Goal: Information Seeking & Learning: Learn about a topic

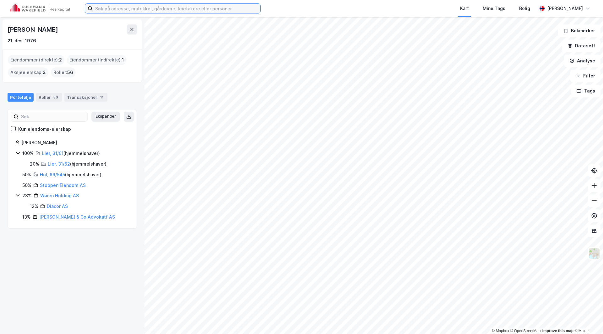
click at [146, 8] on input at bounding box center [177, 8] width 168 height 9
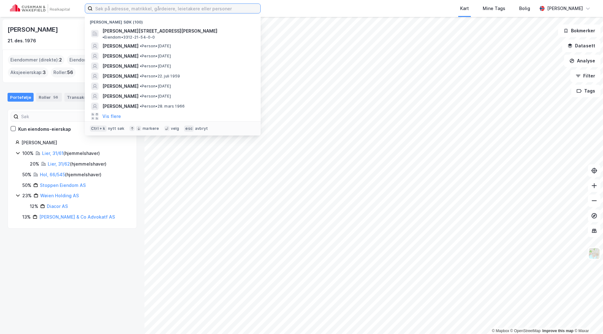
paste input "Tudor Skips AS"
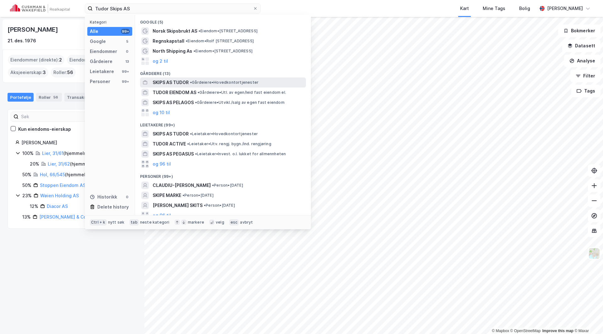
click at [168, 80] on span "SKIPS AS TUDOR" at bounding box center [171, 83] width 36 height 8
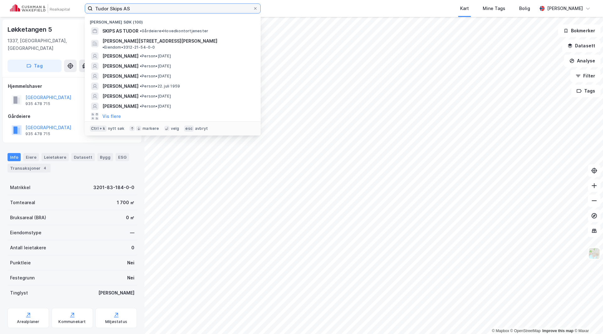
drag, startPoint x: 160, startPoint y: 8, endPoint x: 70, endPoint y: 16, distance: 90.1
click at [70, 16] on div "Tudor Skips AS Nylige søk (100) SKIPS AS TUDOR • Gårdeiere • Hovedkontortjenest…" at bounding box center [301, 8] width 603 height 17
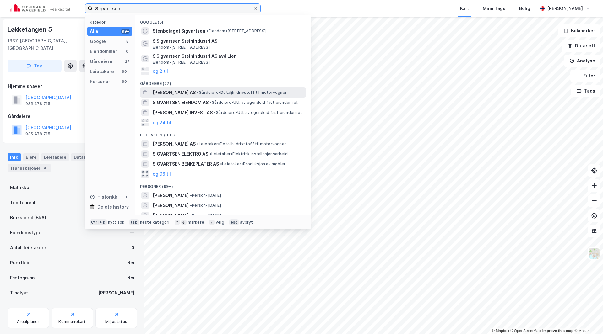
type input "Sigvartsen"
click at [177, 88] on div "SIGVARTSEN AS • Gårdeiere • Detaljh. drivstoff til motorvogner" at bounding box center [223, 93] width 166 height 10
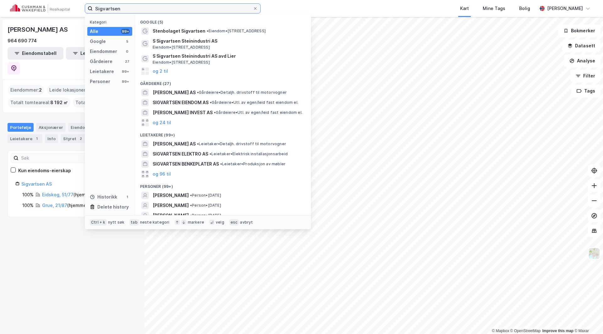
drag, startPoint x: 121, startPoint y: 9, endPoint x: 76, endPoint y: 6, distance: 45.3
click at [76, 6] on div "Sigvartsen Kategori Alle 99+ Google 5 Eiendommer 0 Gårdeiere 27 Leietakere 99+ …" at bounding box center [301, 8] width 603 height 17
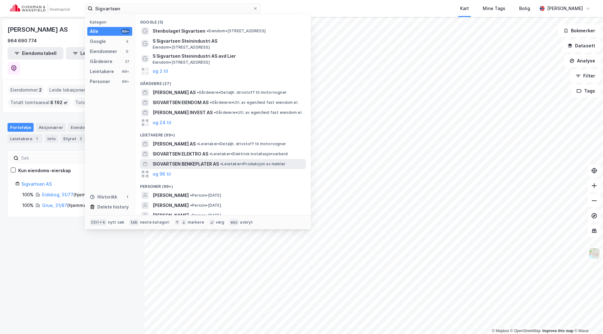
click at [179, 165] on span "SIGVARTSEN BENKEPLATER AS" at bounding box center [186, 164] width 66 height 8
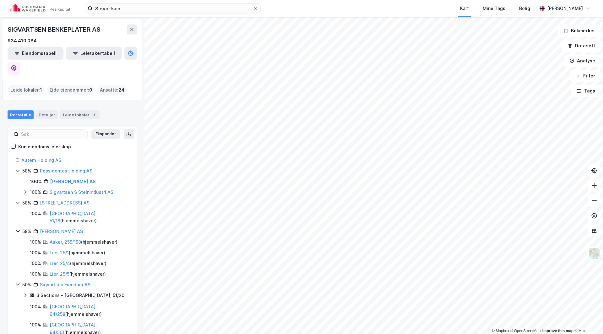
click at [63, 199] on div "[STREET_ADDRESS] AS" at bounding box center [65, 203] width 50 height 8
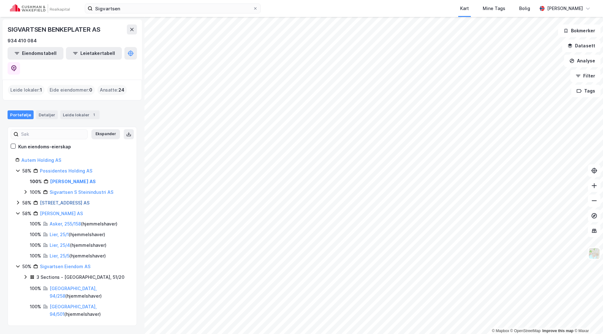
click at [64, 200] on link "[STREET_ADDRESS] AS" at bounding box center [65, 202] width 50 height 5
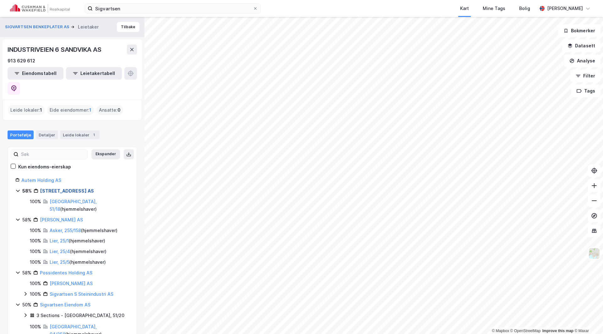
click at [68, 188] on link "[STREET_ADDRESS] AS" at bounding box center [67, 190] width 54 height 5
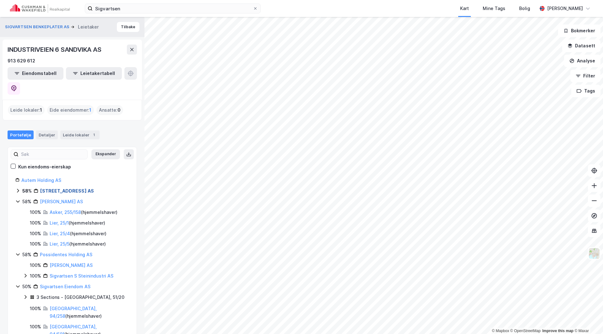
click at [68, 188] on link "[STREET_ADDRESS] AS" at bounding box center [67, 190] width 54 height 5
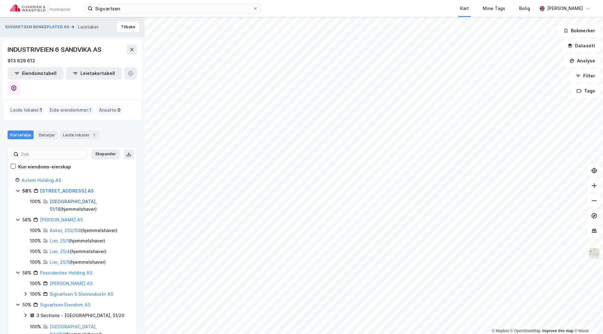
click at [62, 199] on link "[GEOGRAPHIC_DATA], 51/18" at bounding box center [73, 205] width 47 height 13
